Goal: Task Accomplishment & Management: Use online tool/utility

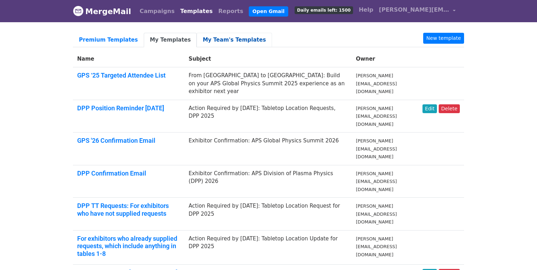
click at [207, 38] on link "My Team's Templates" at bounding box center [234, 40] width 75 height 14
click at [214, 37] on link "My Team's Templates" at bounding box center [234, 40] width 75 height 14
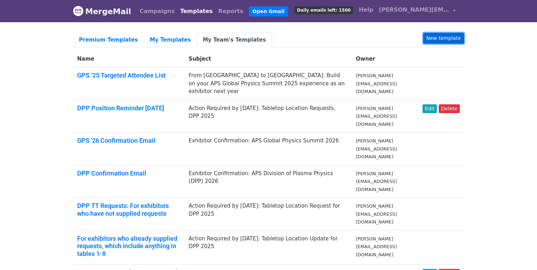
click at [442, 39] on link "New template" at bounding box center [443, 38] width 41 height 11
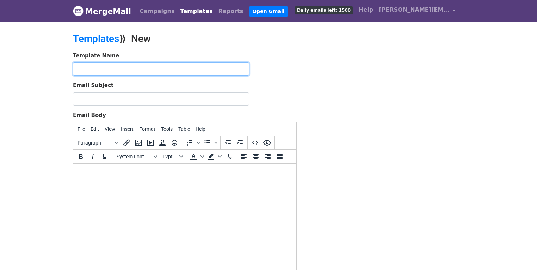
click at [107, 71] on input "text" at bounding box center [161, 68] width 176 height 13
click at [152, 72] on input "DPP 2025 - Table Locations Confirmed" at bounding box center [161, 68] width 176 height 13
click at [151, 71] on input "DPP 2025 - Table Locations Confirmed" at bounding box center [161, 68] width 176 height 13
click at [184, 71] on input "DPP 2025 - Table Locations Confirmed" at bounding box center [161, 68] width 176 height 13
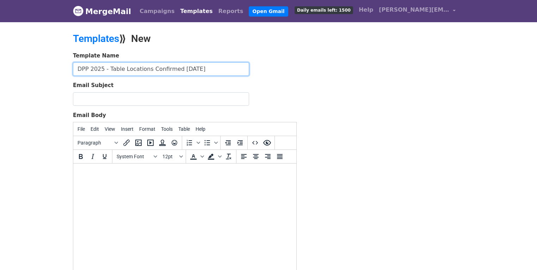
type input "DPP 2025 - Table Locations Confirmed 10-9-25"
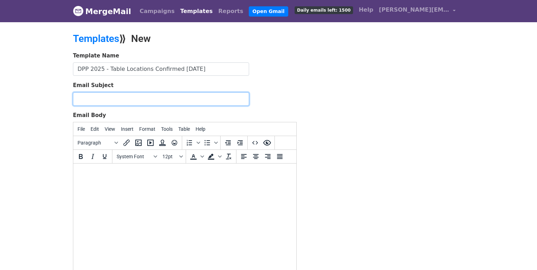
click at [205, 99] on input "Email Subject" at bounding box center [161, 98] width 176 height 13
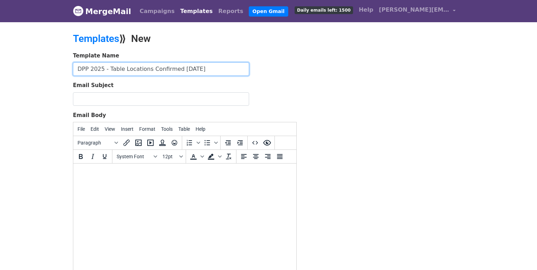
click at [207, 69] on input "DPP 2025 - Table Locations Confirmed [DATE]" at bounding box center [161, 68] width 176 height 13
click at [207, 68] on input "DPP 2025 - Table Locations Confirmed [DATE]" at bounding box center [161, 68] width 176 height 13
click at [164, 68] on input "DPP 2025 - Table Locations Confirmed [DATE]" at bounding box center [161, 68] width 176 height 13
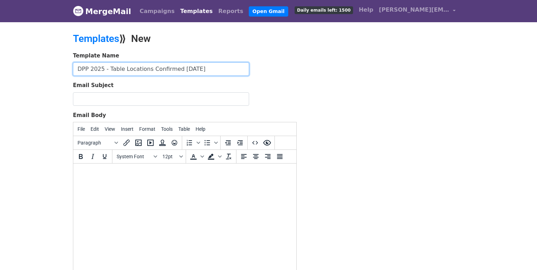
click at [164, 68] on input "DPP 2025 - Table Locations Confirmed [DATE]" at bounding box center [161, 68] width 176 height 13
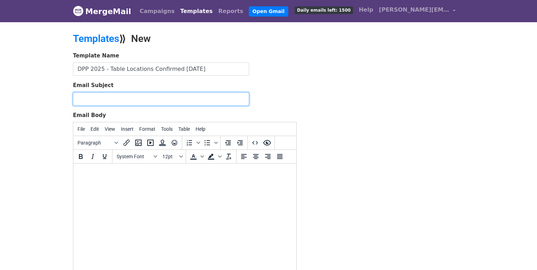
click at [147, 99] on input "Email Subject" at bounding box center [161, 98] width 176 height 13
paste input "DPP 2025 - Table Locations Confirmed [DATE]"
type input "DPP 2025 - Table Locations Confirmed [DATE]"
click at [167, 183] on html at bounding box center [184, 173] width 223 height 19
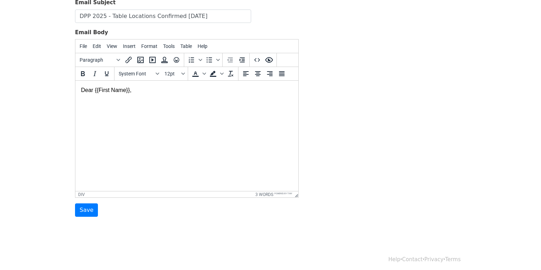
scroll to position [86, 0]
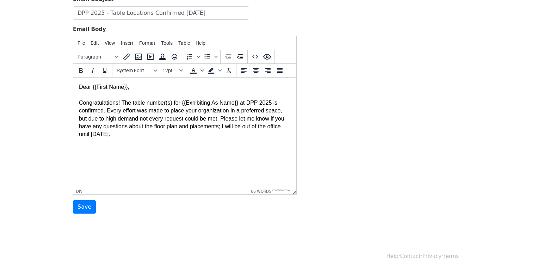
click at [224, 126] on div "Congratulations! The table number(s) for {{Exhibiting As Name}} at DPP 2025 is …" at bounding box center [185, 114] width 212 height 47
click at [234, 134] on div "Congratulations! The table number(s) for {{Exhibiting As Name}} at DPP 2025 is …" at bounding box center [185, 114] width 212 height 47
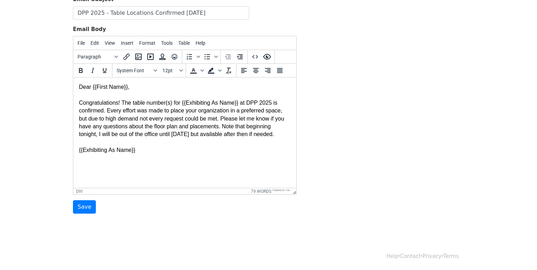
click at [80, 154] on div "Congratulations! The table number(s) for {{Exhibiting As Name}} at DPP 2025 is …" at bounding box center [185, 122] width 212 height 63
click at [193, 154] on div "Congratulations! The table number(s) for {{Exhibiting As Name}} at DPP 2025 is …" at bounding box center [185, 122] width 212 height 63
click at [174, 164] on div "Congratulations! The table number(s) for {{Exhibiting As Name}} at DPP 2025 is …" at bounding box center [185, 130] width 212 height 79
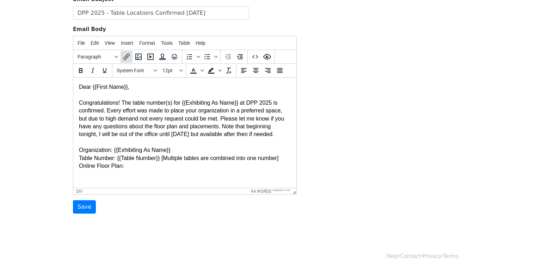
click at [128, 56] on icon "Insert/edit link" at bounding box center [126, 57] width 8 height 8
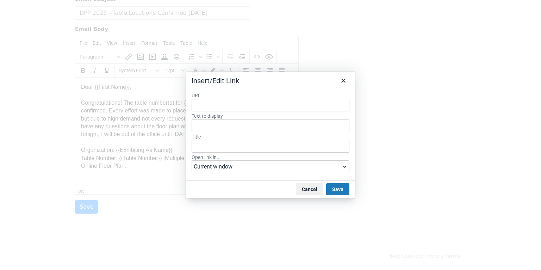
type input "https://americanphysicalsociety.expo-genie.com/dpp2025/floor-plan-viewer/"
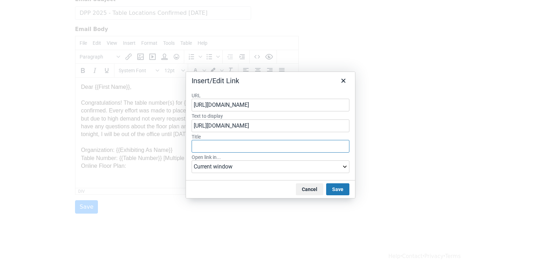
click at [232, 144] on input "Title" at bounding box center [271, 146] width 158 height 13
click at [227, 128] on input "https://americanphysicalsociety.expo-genie.com/dpp2025/floor-plan-viewer/" at bounding box center [271, 125] width 158 height 13
type input "DPP 2025 Exhibitor Floor Plan"
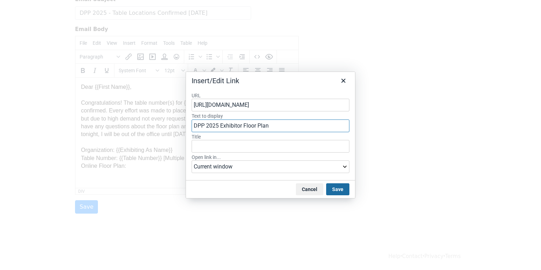
click at [337, 190] on button "Save" at bounding box center [337, 189] width 23 height 12
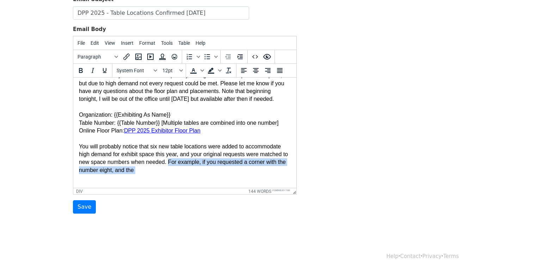
scroll to position [43, 0]
drag, startPoint x: 176, startPoint y: 176, endPoint x: 199, endPoint y: 177, distance: 22.9
click at [199, 177] on div "Congratulations! The table number(s) for {{Exhibiting As Name}} at DPP 2025 is …" at bounding box center [185, 119] width 212 height 126
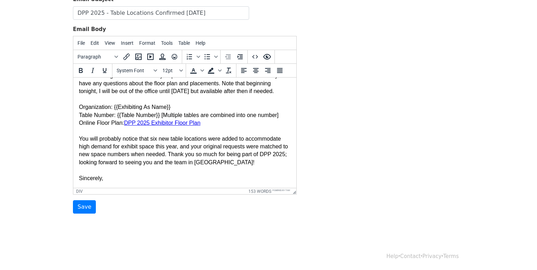
scroll to position [52, 0]
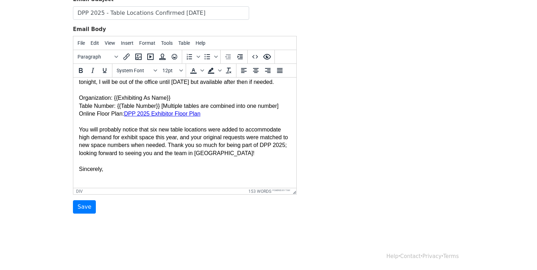
click at [119, 176] on div "Congratulations! The table number(s) for {{Exhibiting As Name}} at DPP 2025 is …" at bounding box center [185, 114] width 212 height 150
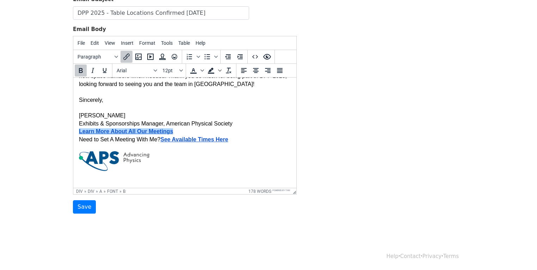
drag, startPoint x: 233, startPoint y: 148, endPoint x: 77, endPoint y: 137, distance: 156.2
click at [77, 137] on html "Dear {{First Name}}, Congratulations! The table number(s) for {{Exhibiting As N…" at bounding box center [184, 79] width 223 height 246
drag, startPoint x: 191, startPoint y: 143, endPoint x: 188, endPoint y: 139, distance: 5.3
click at [191, 143] on div "Need to Set A Meeting With Me? See Available Times Here﻿" at bounding box center [185, 140] width 212 height 8
click at [170, 134] on b "Learn More About All Our Meetings" at bounding box center [126, 131] width 94 height 6
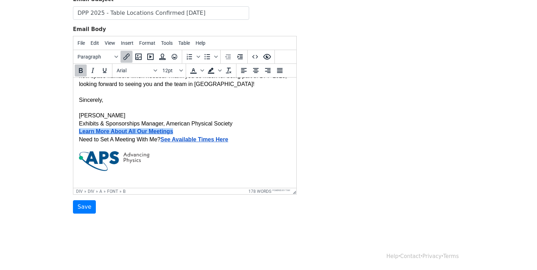
click at [177, 135] on div "Learn More About All Our Meetings" at bounding box center [185, 132] width 212 height 8
drag, startPoint x: 183, startPoint y: 140, endPoint x: 74, endPoint y: 138, distance: 109.3
click at [74, 138] on html "Dear {{First Name}}, Congratulations! The table number(s) for {{Exhibiting As N…" at bounding box center [184, 79] width 223 height 246
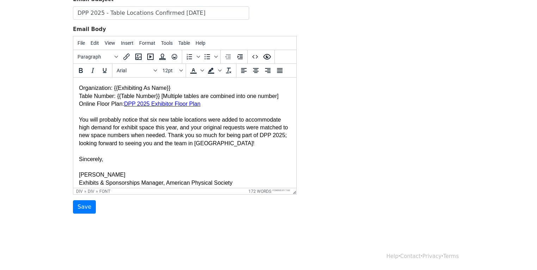
scroll to position [0, 0]
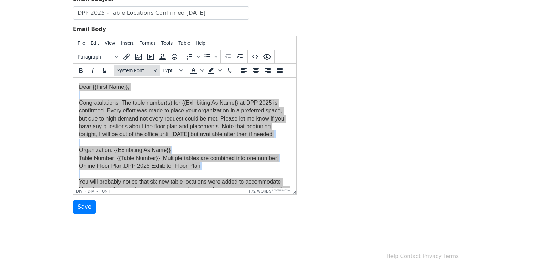
click at [155, 69] on icon "Fonts" at bounding box center [156, 71] width 4 height 4
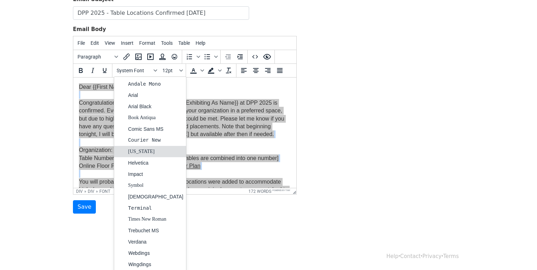
click at [143, 148] on div "[US_STATE]" at bounding box center [155, 151] width 55 height 8
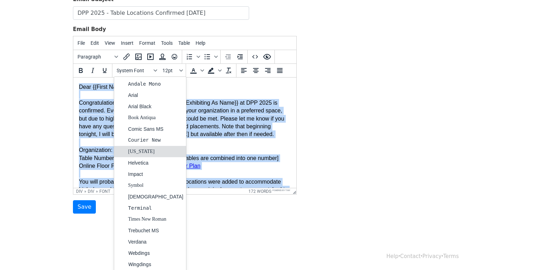
scroll to position [6, 0]
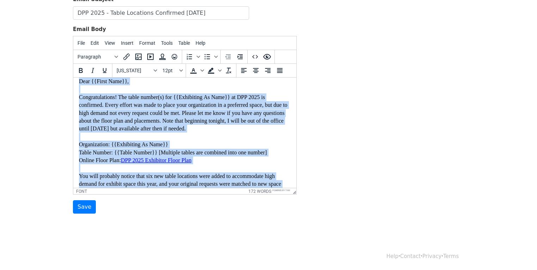
click at [172, 122] on font "Congratulations! The table number(s) for {{Exhibiting As Name}} at DPP 2025 is …" at bounding box center [183, 113] width 209 height 38
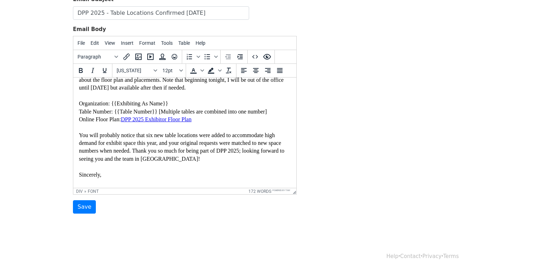
scroll to position [47, 0]
click at [189, 122] on link "DPP 2025 Exhibitor Floor Plan" at bounding box center [156, 119] width 70 height 6
click at [184, 122] on link "DPP 2025 Exhibitor Floor Plan" at bounding box center [156, 119] width 70 height 6
click at [84, 208] on input "Save" at bounding box center [84, 206] width 23 height 13
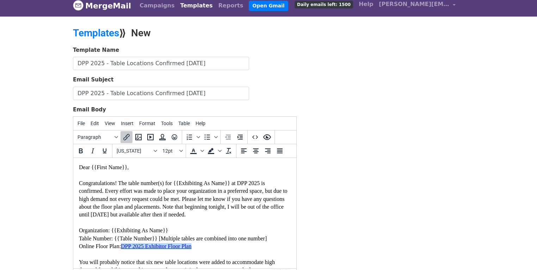
scroll to position [0, 0]
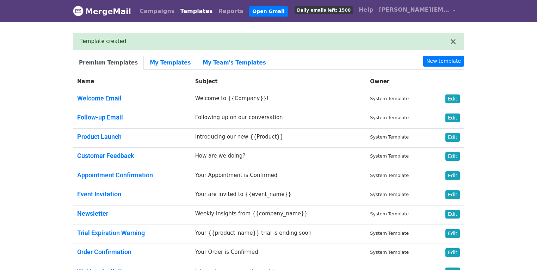
click at [182, 11] on link "Templates" at bounding box center [196, 11] width 38 height 14
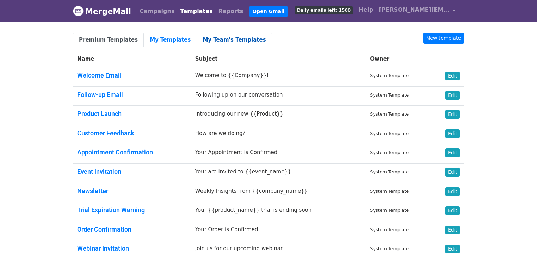
click at [214, 42] on link "My Team's Templates" at bounding box center [234, 40] width 75 height 14
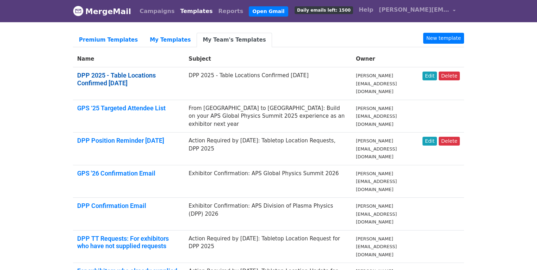
click at [156, 74] on link "DPP 2025 - Table Locations Confirmed [DATE]" at bounding box center [116, 79] width 79 height 15
click at [432, 77] on link "Edit" at bounding box center [430, 76] width 14 height 9
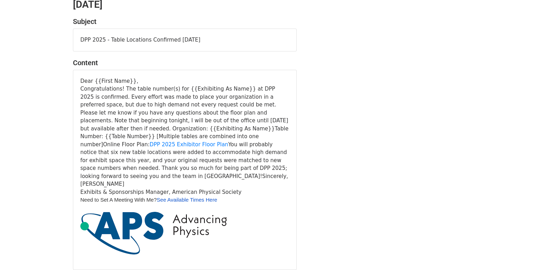
scroll to position [48, 0]
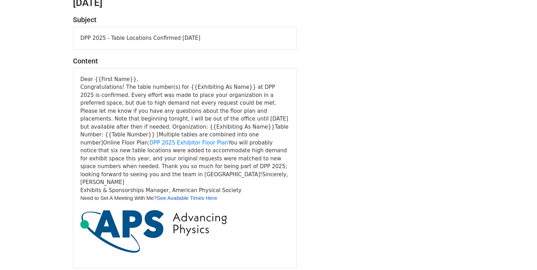
click at [165, 217] on img at bounding box center [153, 231] width 147 height 43
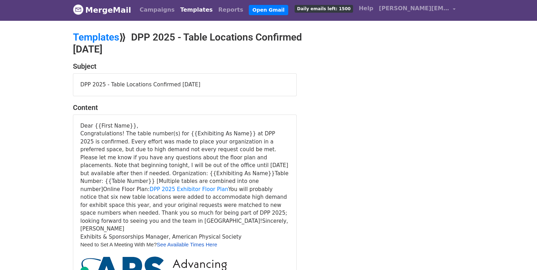
scroll to position [0, 0]
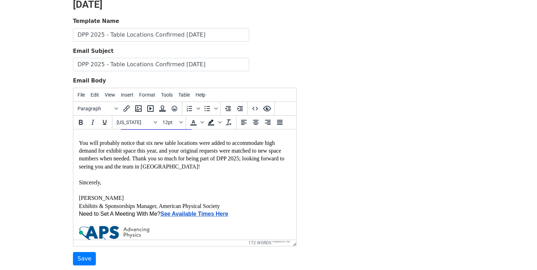
scroll to position [135, 0]
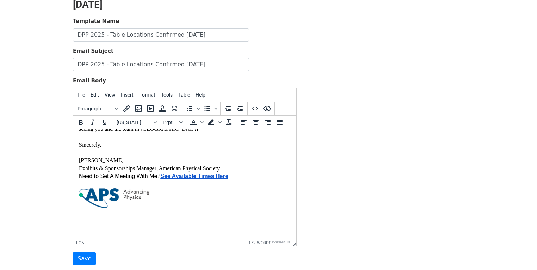
click at [109, 194] on img at bounding box center [114, 198] width 70 height 20
click at [252, 158] on div "[PERSON_NAME]" at bounding box center [185, 160] width 212 height 8
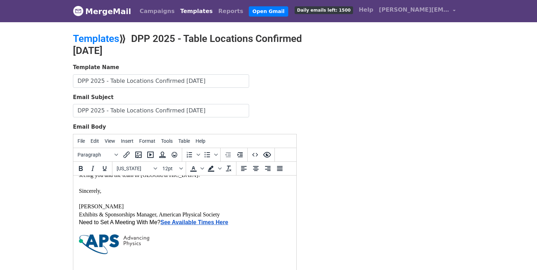
scroll to position [98, 0]
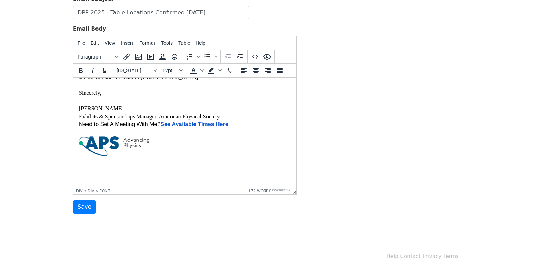
click at [134, 142] on img at bounding box center [114, 146] width 70 height 20
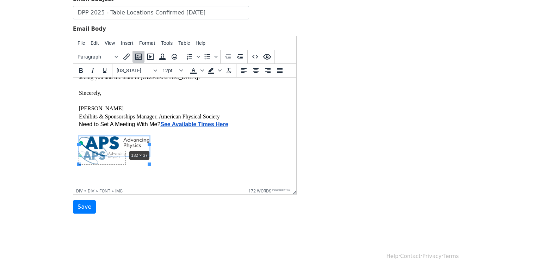
drag, startPoint x: 150, startPoint y: 137, endPoint x: 131, endPoint y: 141, distance: 19.1
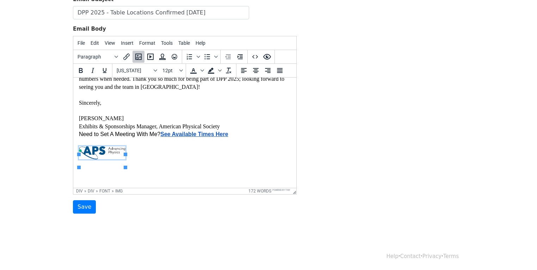
scroll to position [119, 0]
drag, startPoint x: 232, startPoint y: 141, endPoint x: 79, endPoint y: 140, distance: 152.6
click at [79, 137] on div "Need to Set A Meeting With Me? See Available Times Here﻿" at bounding box center [185, 133] width 212 height 8
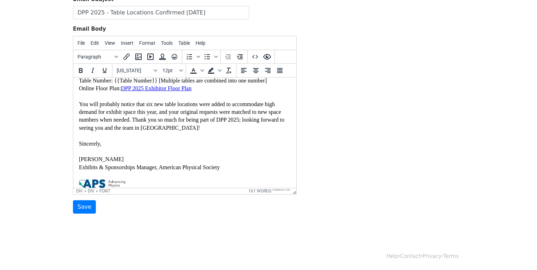
scroll to position [4, 0]
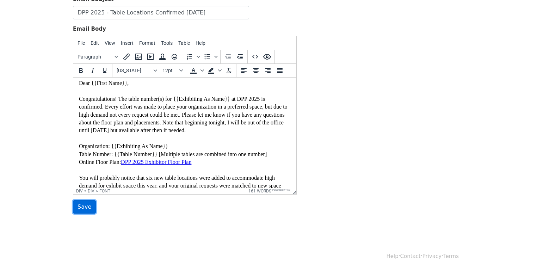
click at [89, 204] on input "Save" at bounding box center [84, 206] width 23 height 13
